Goal: Check status

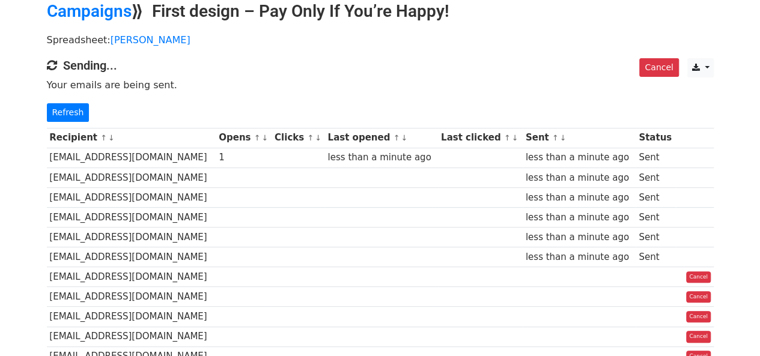
scroll to position [120, 0]
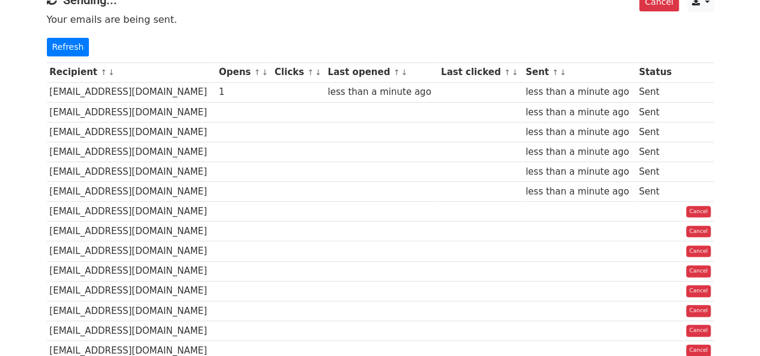
click at [124, 196] on td "[EMAIL_ADDRESS][DOMAIN_NAME]" at bounding box center [131, 192] width 169 height 20
click at [80, 49] on link "Refresh" at bounding box center [68, 47] width 43 height 19
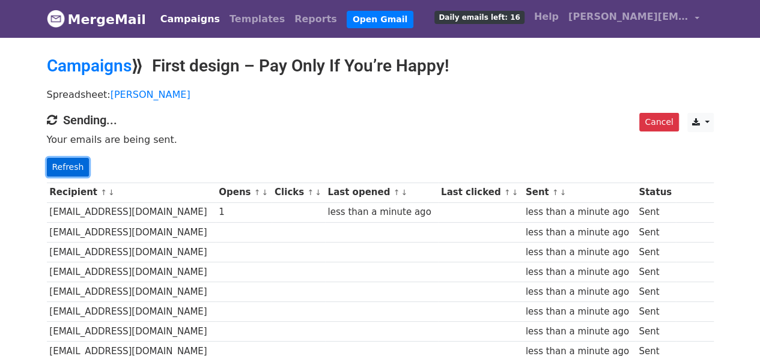
click at [82, 165] on link "Refresh" at bounding box center [68, 167] width 43 height 19
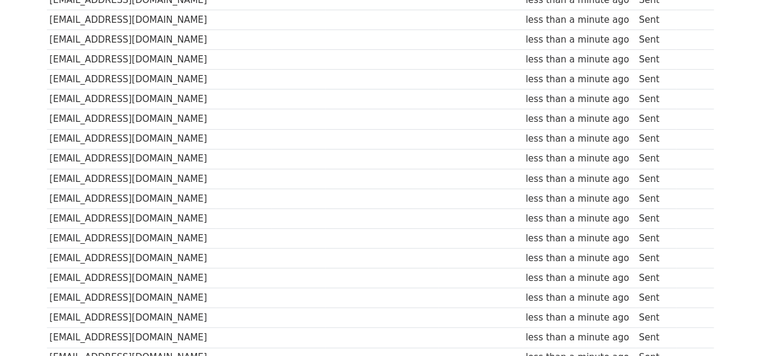
scroll to position [360, 0]
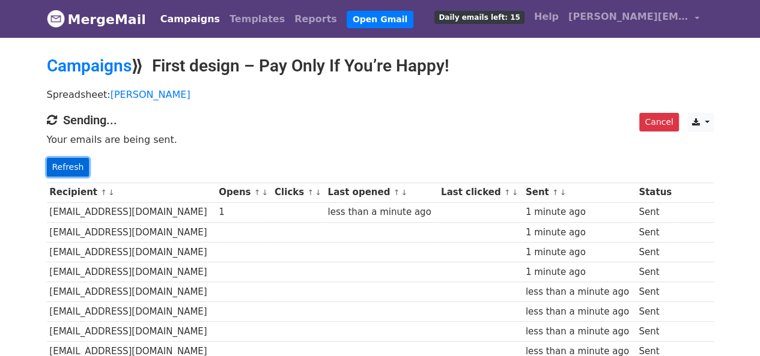
click at [59, 164] on link "Refresh" at bounding box center [68, 167] width 43 height 19
click at [65, 159] on link "Refresh" at bounding box center [68, 167] width 43 height 19
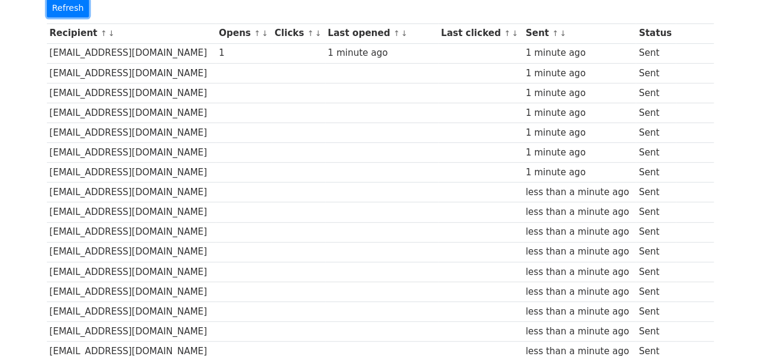
scroll to position [300, 0]
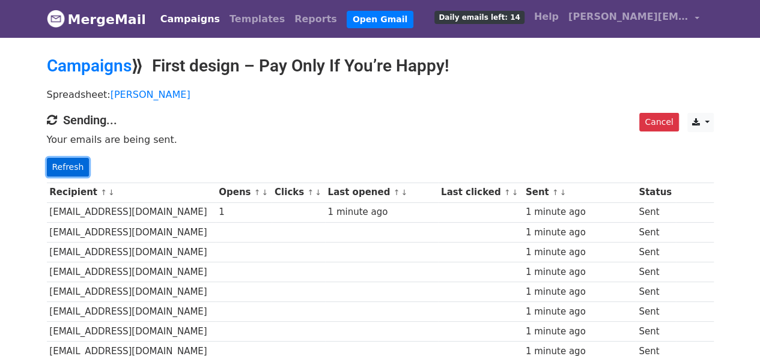
click at [64, 164] on link "Refresh" at bounding box center [68, 167] width 43 height 19
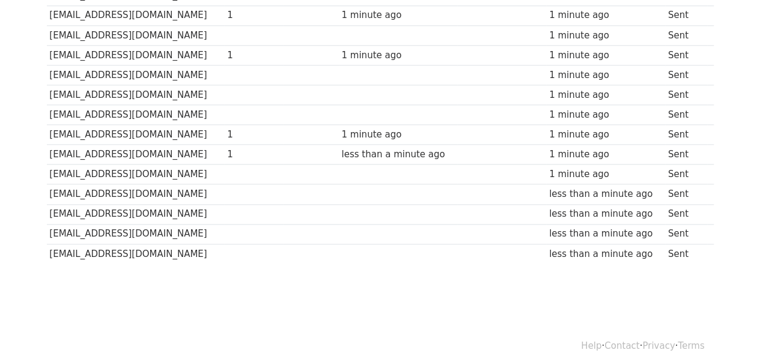
scroll to position [716, 0]
